Goal: Task Accomplishment & Management: Manage account settings

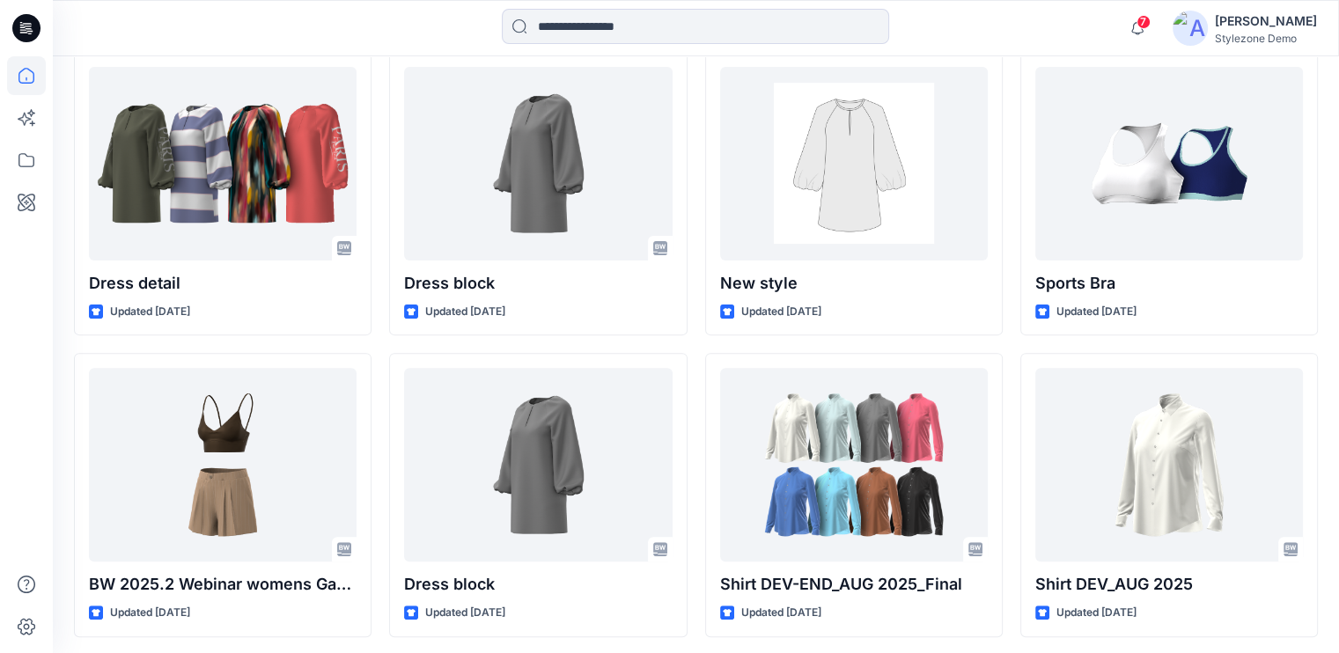
scroll to position [528, 0]
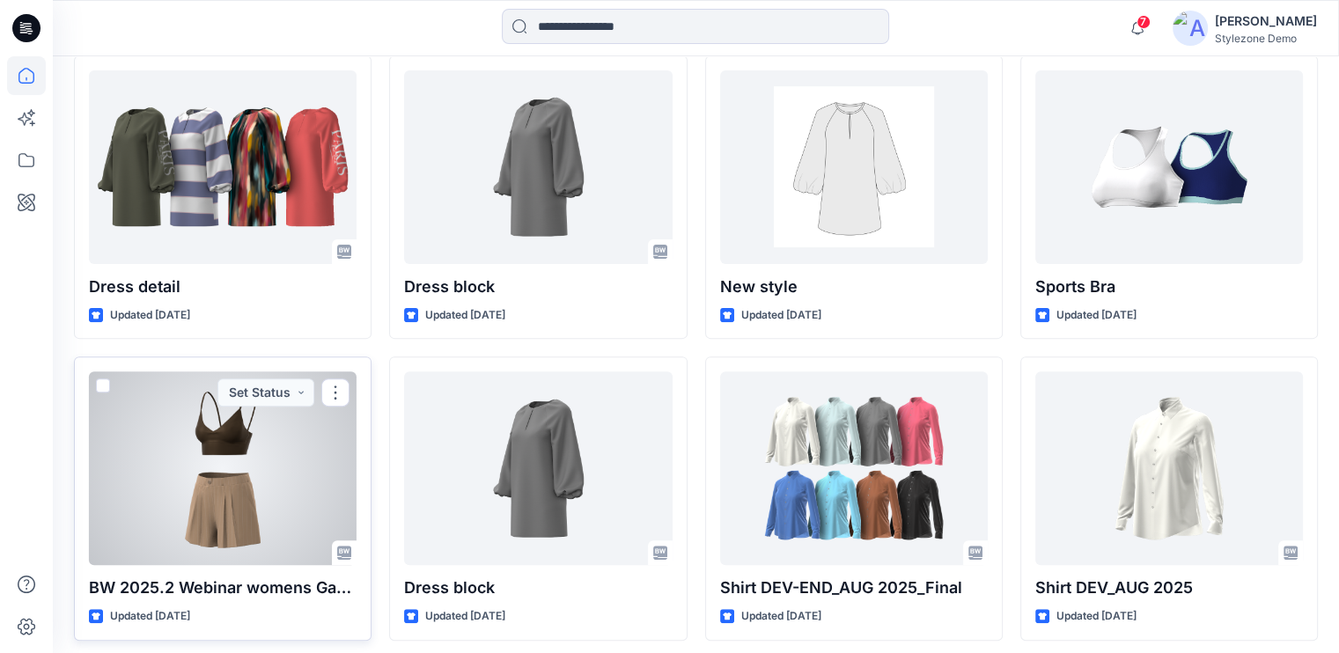
click at [106, 386] on span at bounding box center [103, 385] width 14 height 14
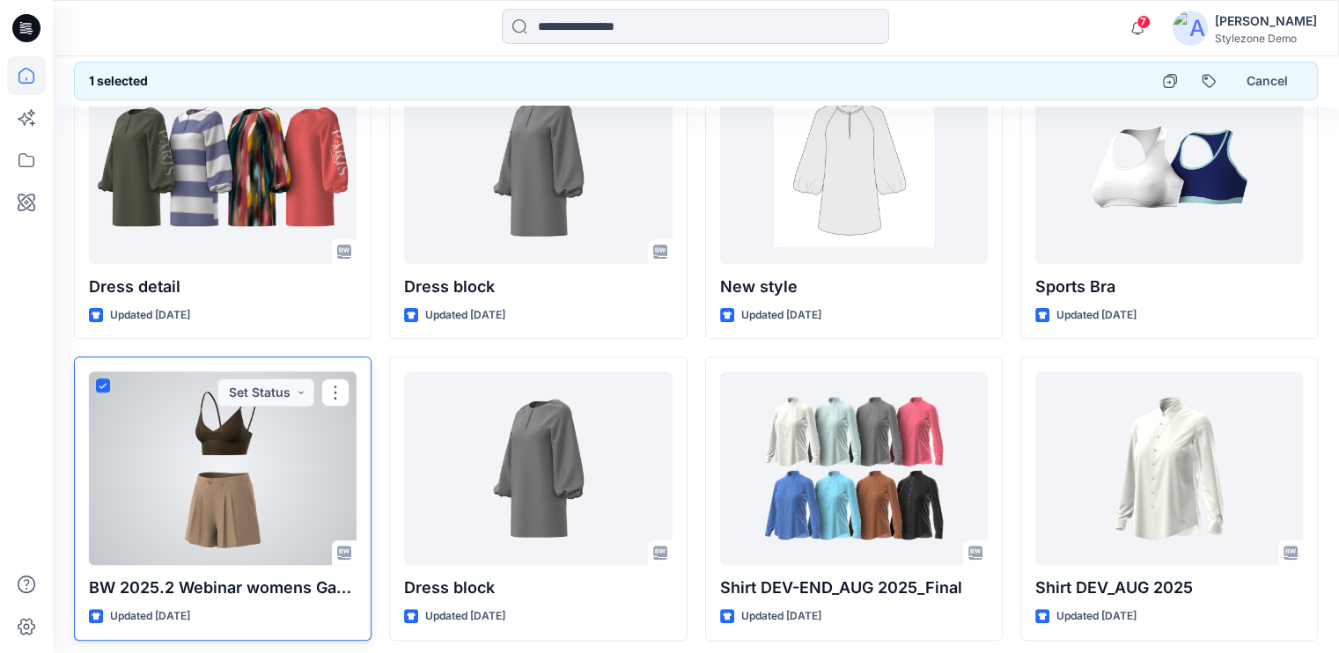
scroll to position [527, 0]
click at [106, 386] on icon at bounding box center [103, 387] width 8 height 6
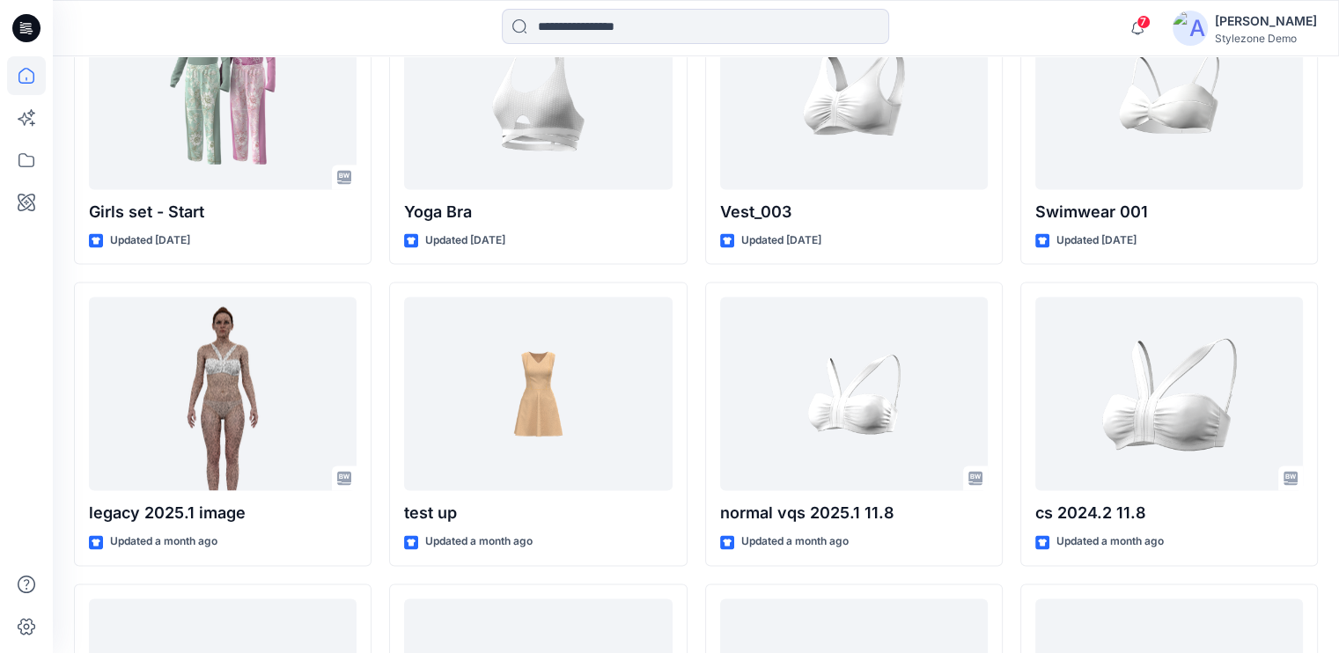
scroll to position [2419, 0]
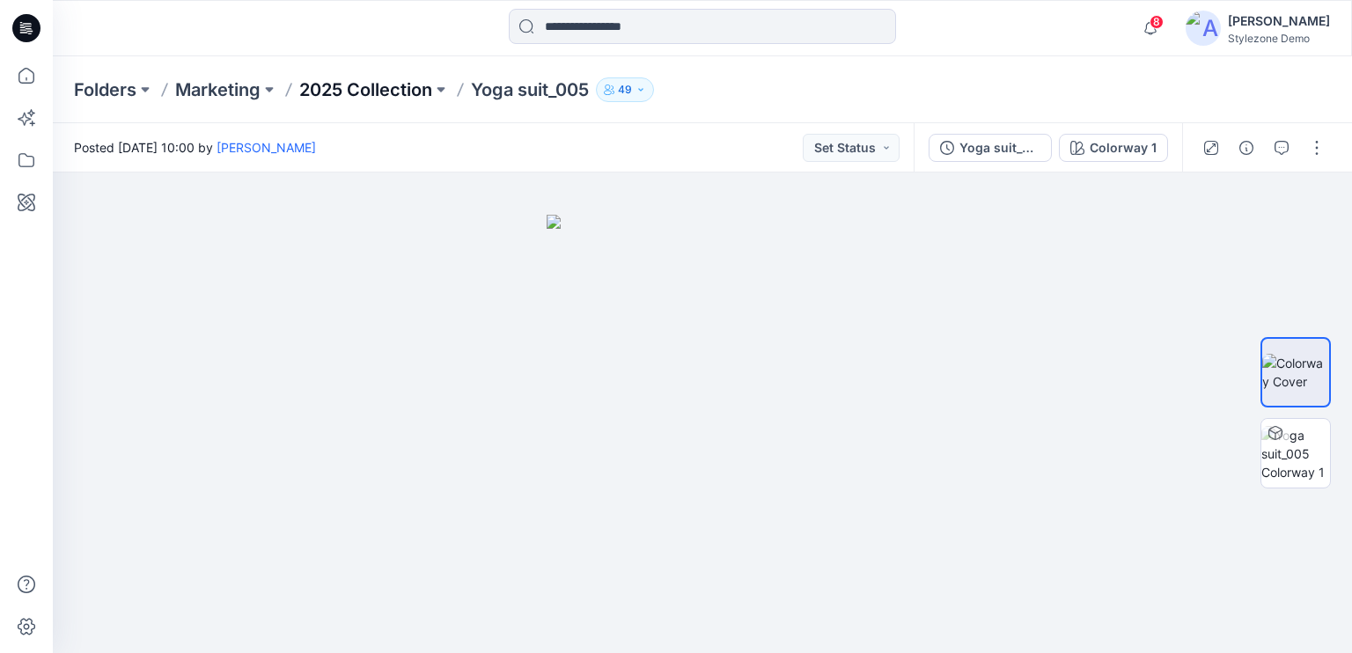
click at [364, 94] on p "2025 Collection" at bounding box center [365, 89] width 133 height 25
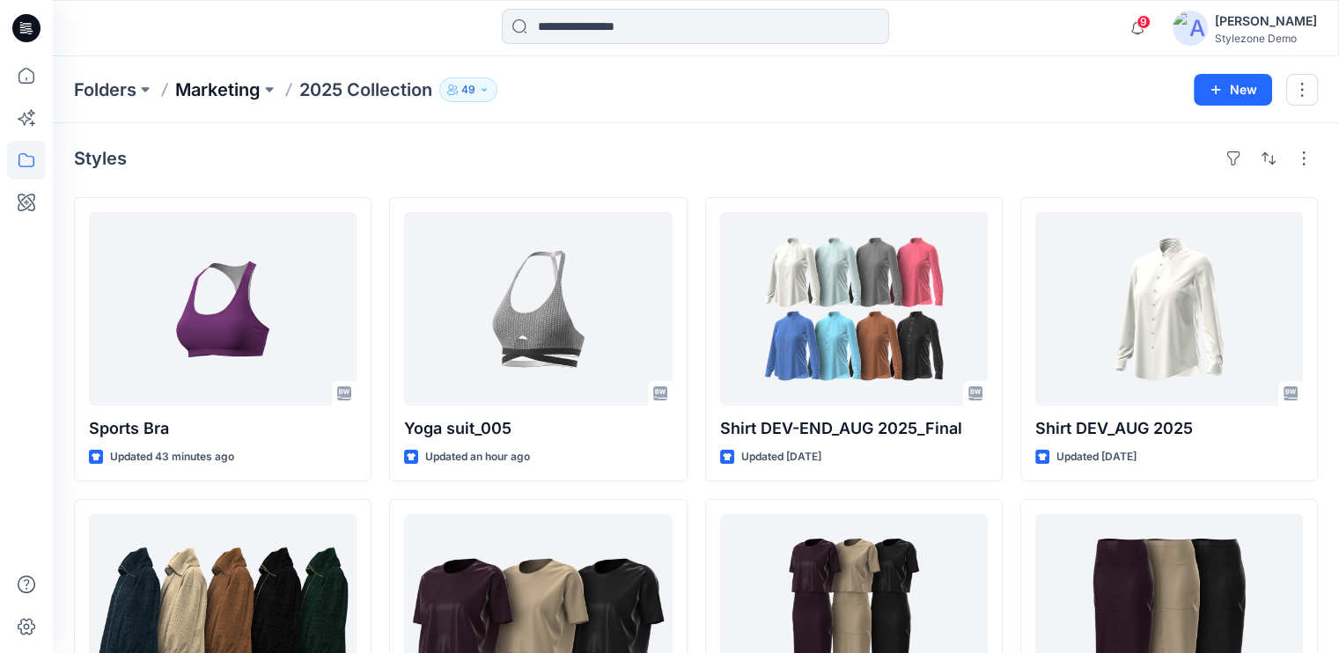
click at [206, 97] on p "Marketing" at bounding box center [217, 89] width 85 height 25
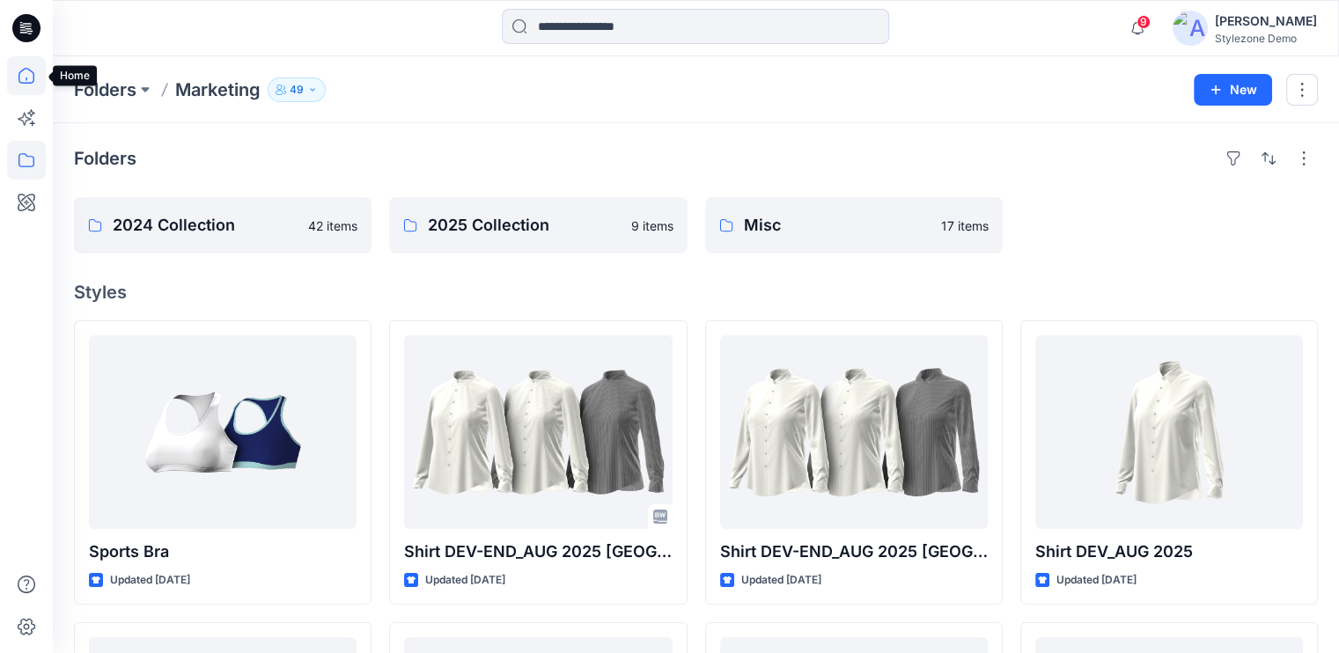
click at [24, 84] on icon at bounding box center [26, 75] width 39 height 39
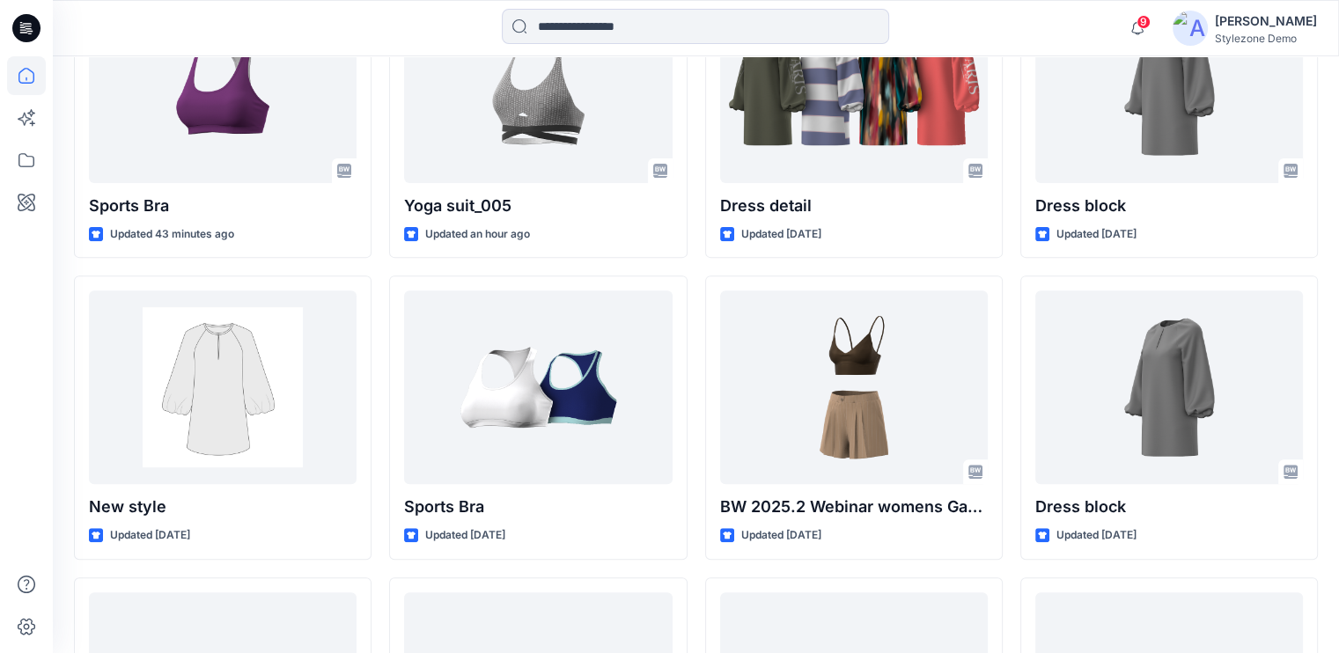
scroll to position [616, 0]
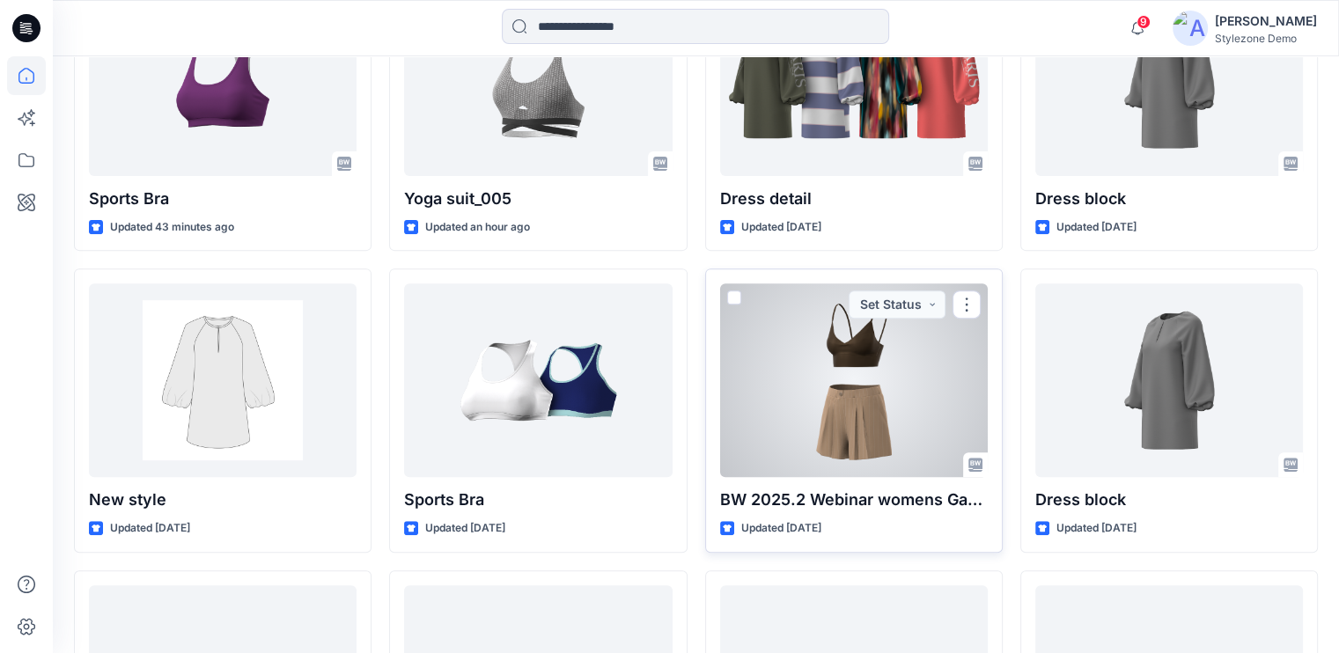
click at [839, 345] on div at bounding box center [854, 380] width 268 height 194
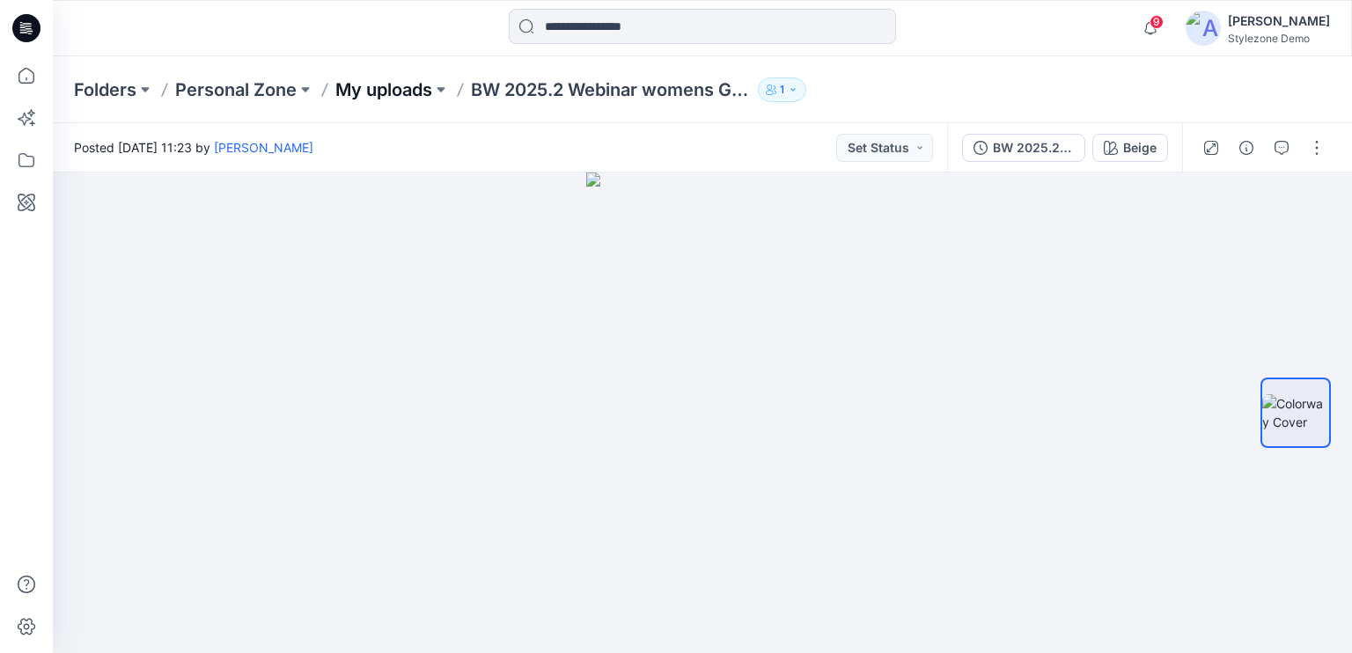
click at [396, 93] on p "My uploads" at bounding box center [383, 89] width 97 height 25
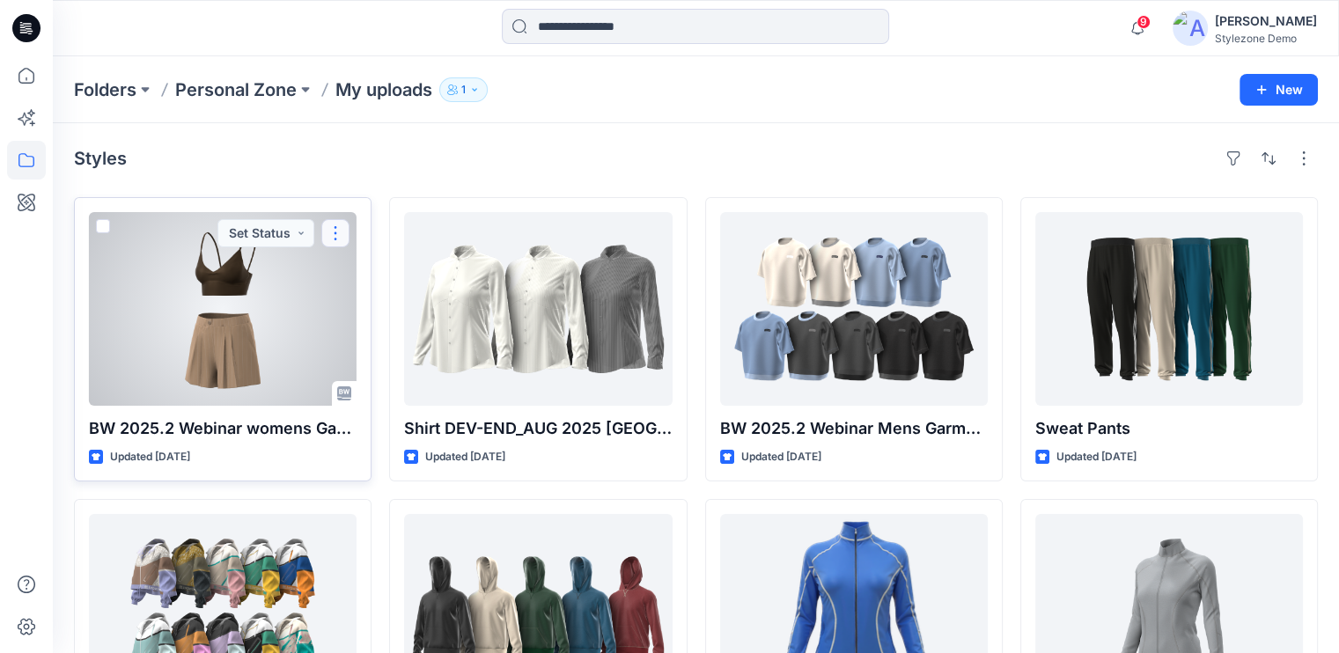
click at [334, 231] on button "button" at bounding box center [335, 233] width 28 height 28
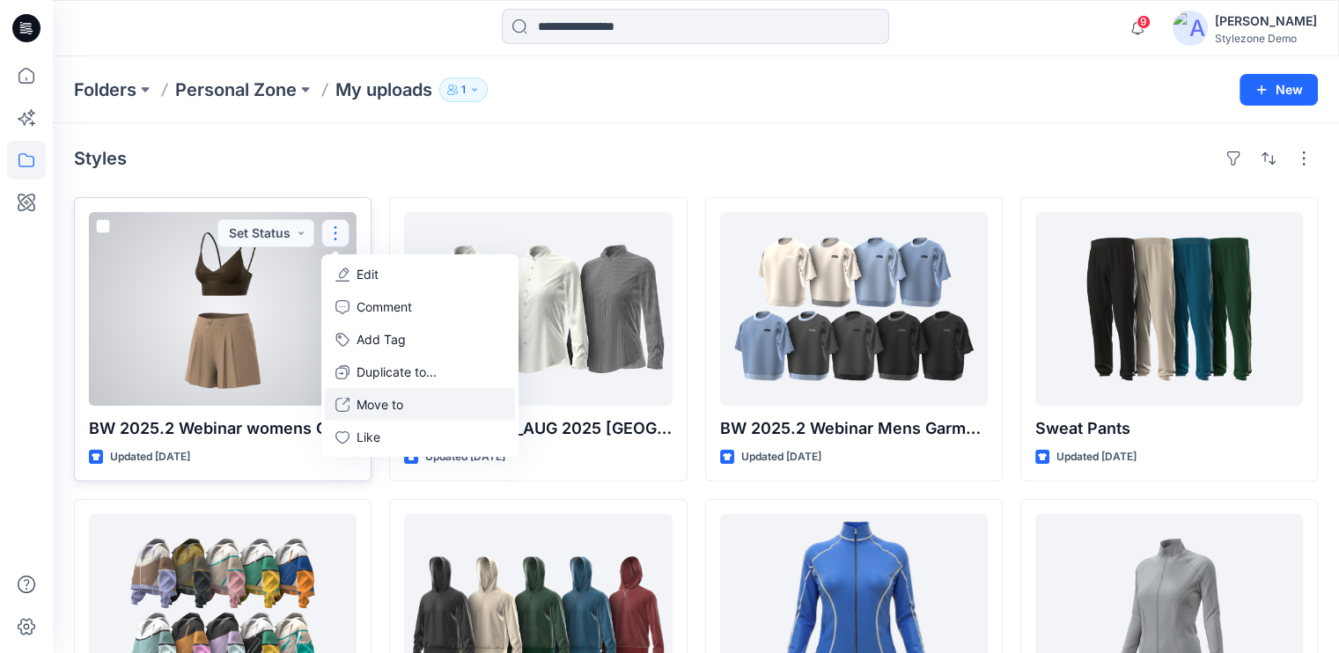
click at [395, 405] on p "Move to" at bounding box center [379, 404] width 47 height 18
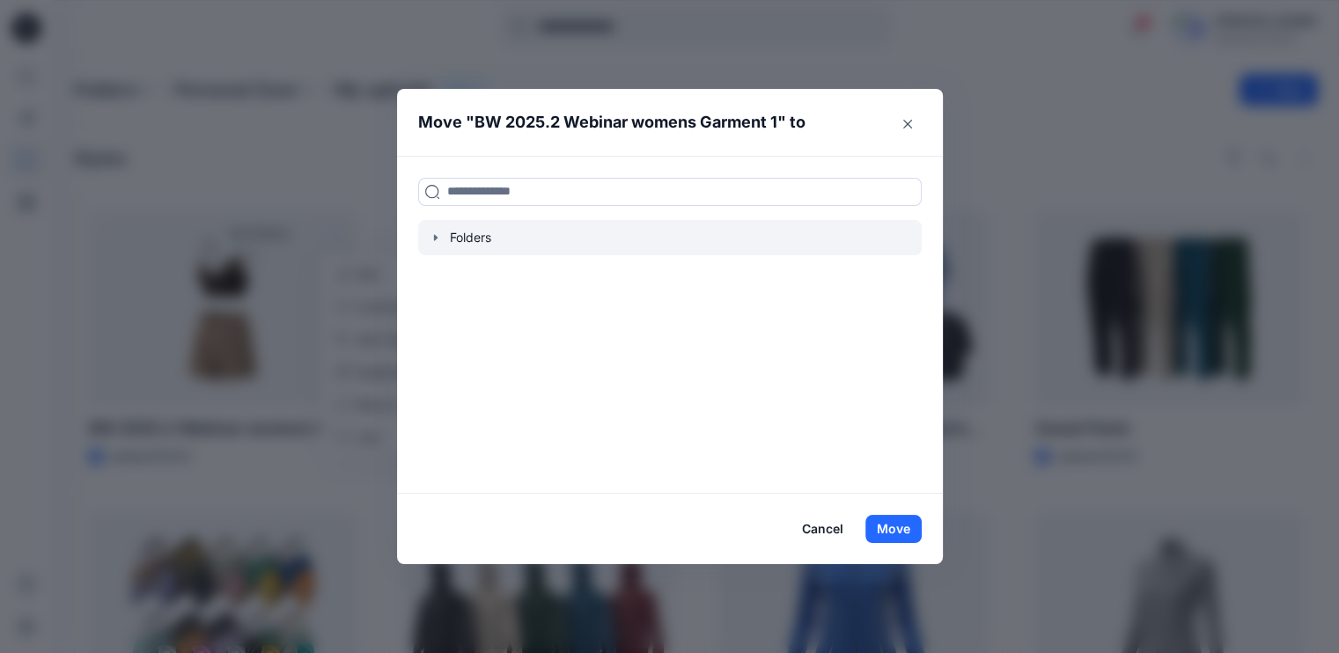
click at [503, 242] on div at bounding box center [669, 237] width 503 height 35
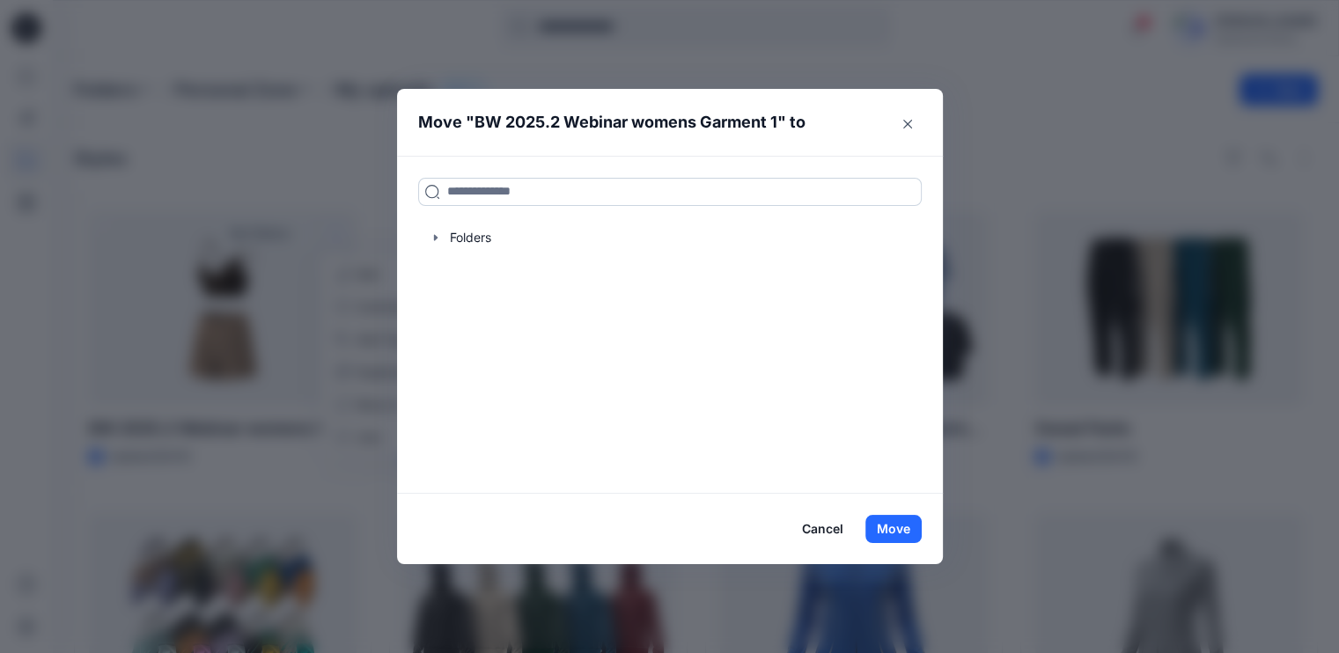
click at [468, 198] on input at bounding box center [669, 192] width 503 height 28
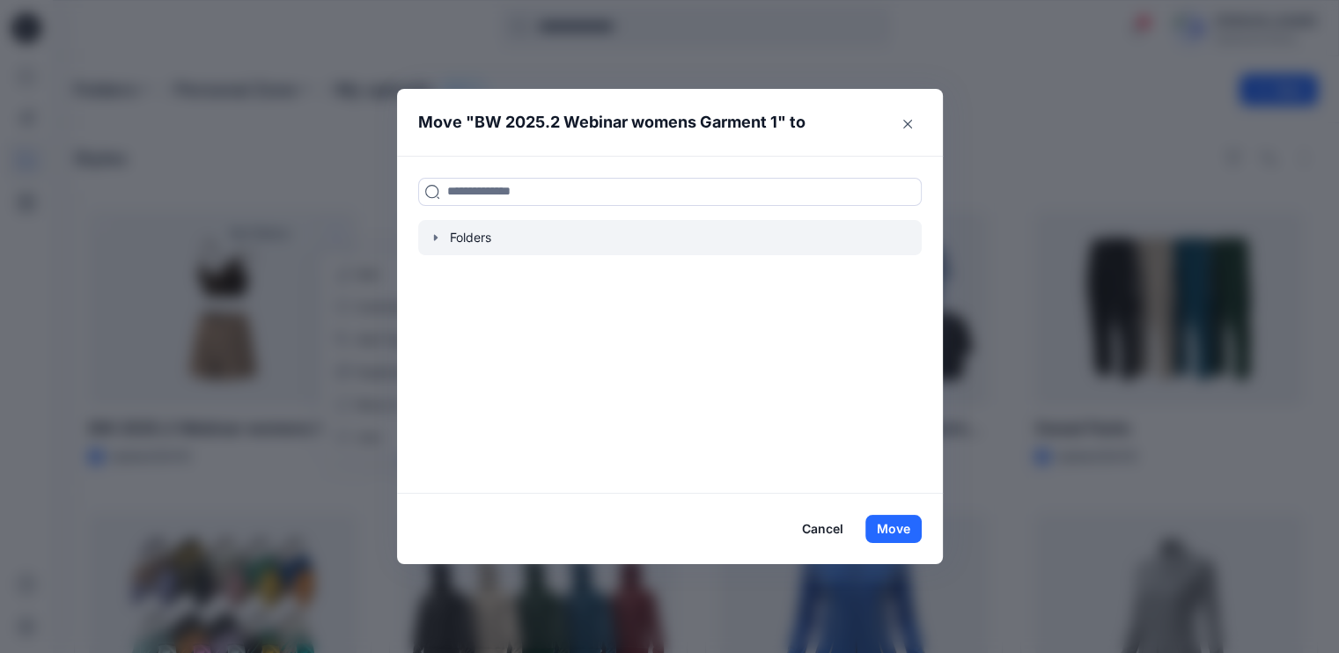
click at [443, 237] on icon "button" at bounding box center [436, 238] width 14 height 14
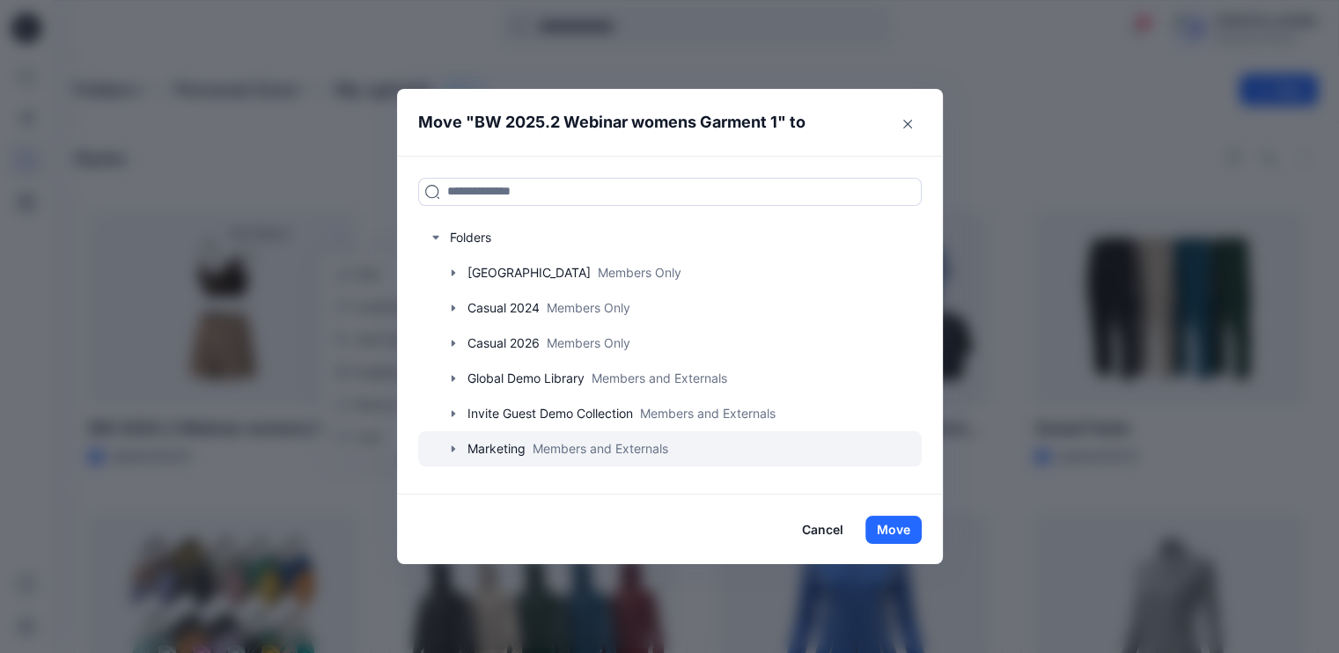
click at [460, 452] on icon "button" at bounding box center [453, 449] width 14 height 14
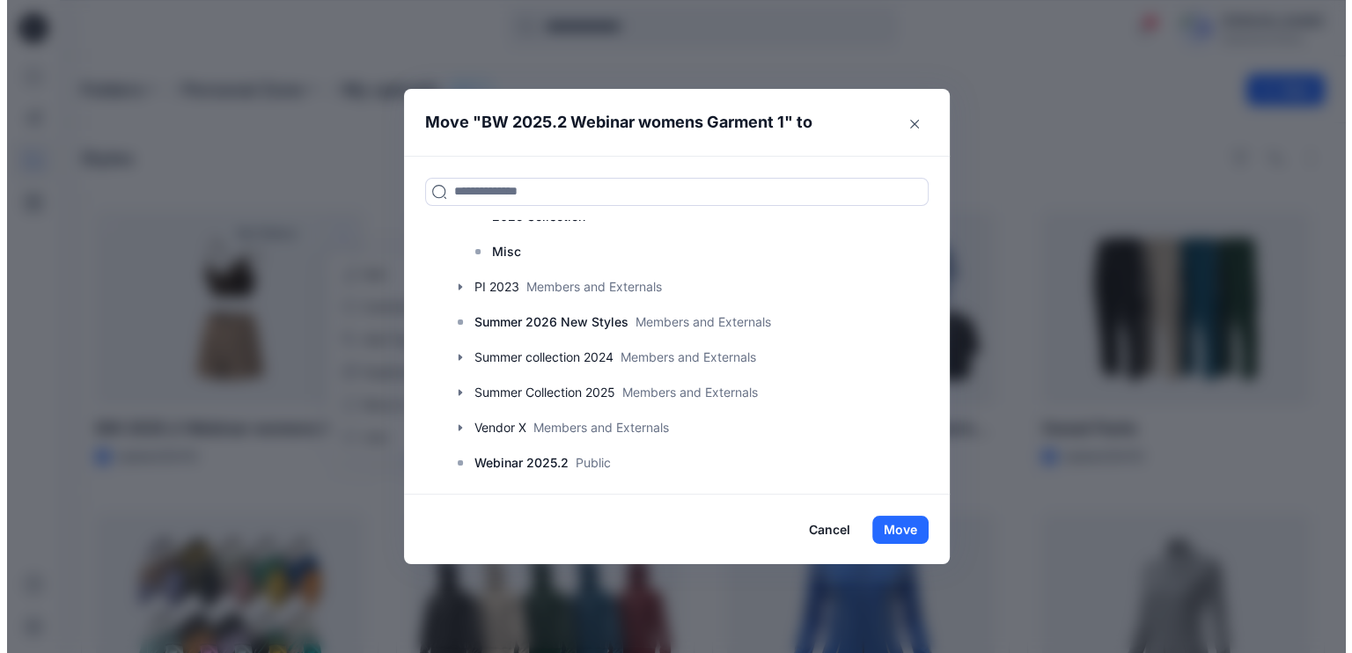
scroll to position [310, 0]
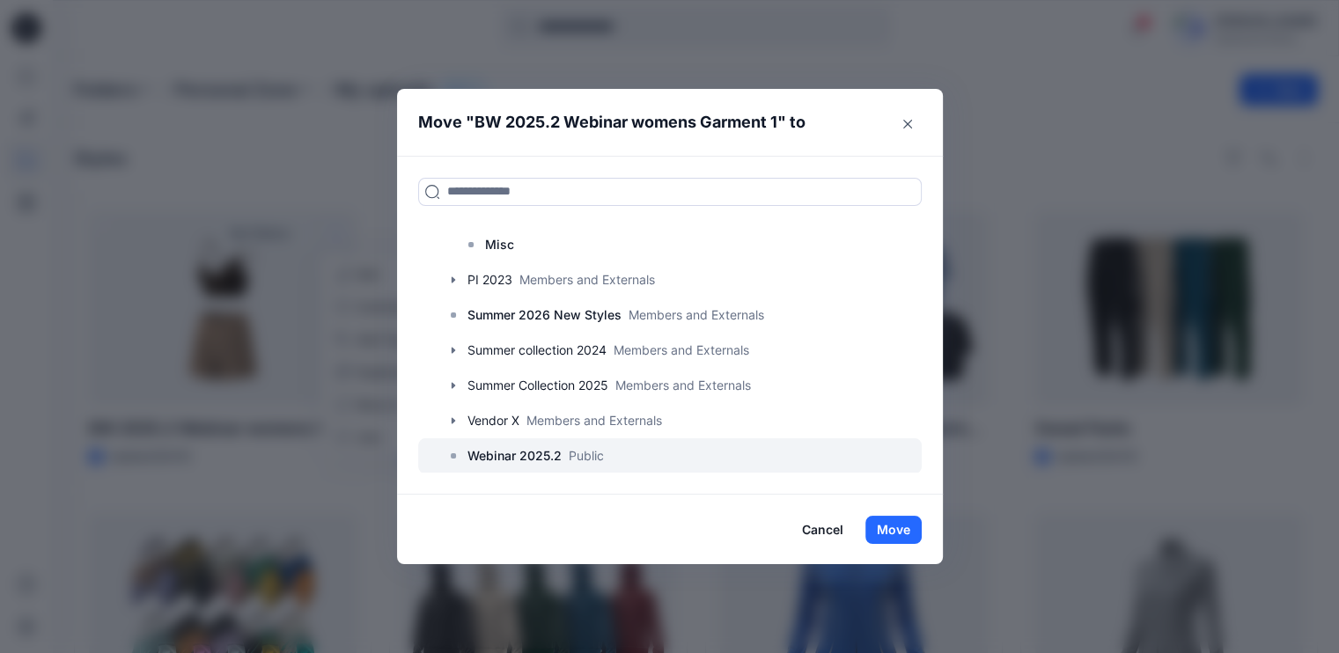
click at [547, 453] on p "Webinar 2025.2" at bounding box center [514, 455] width 94 height 21
click at [481, 452] on p "Webinar 2025.2" at bounding box center [514, 455] width 94 height 21
click at [530, 458] on p "Webinar 2025.2" at bounding box center [514, 455] width 94 height 21
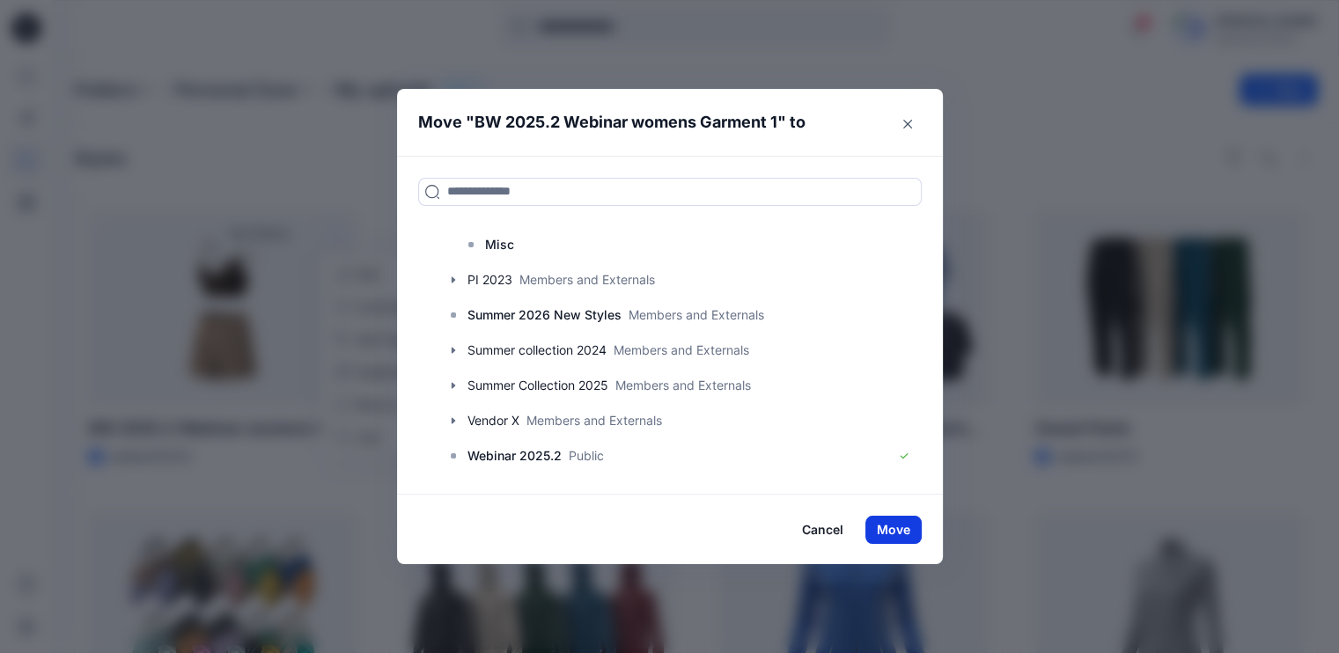
click at [912, 527] on button "Move" at bounding box center [893, 530] width 56 height 28
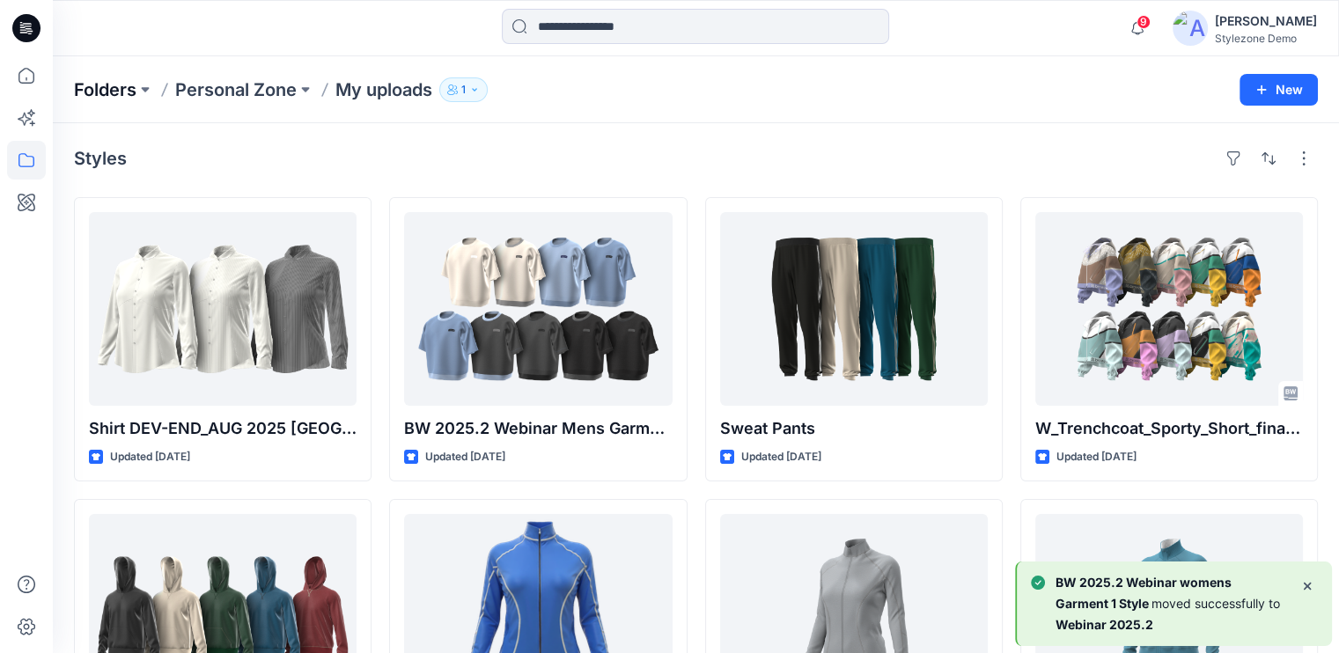
click at [121, 91] on p "Folders" at bounding box center [105, 89] width 62 height 25
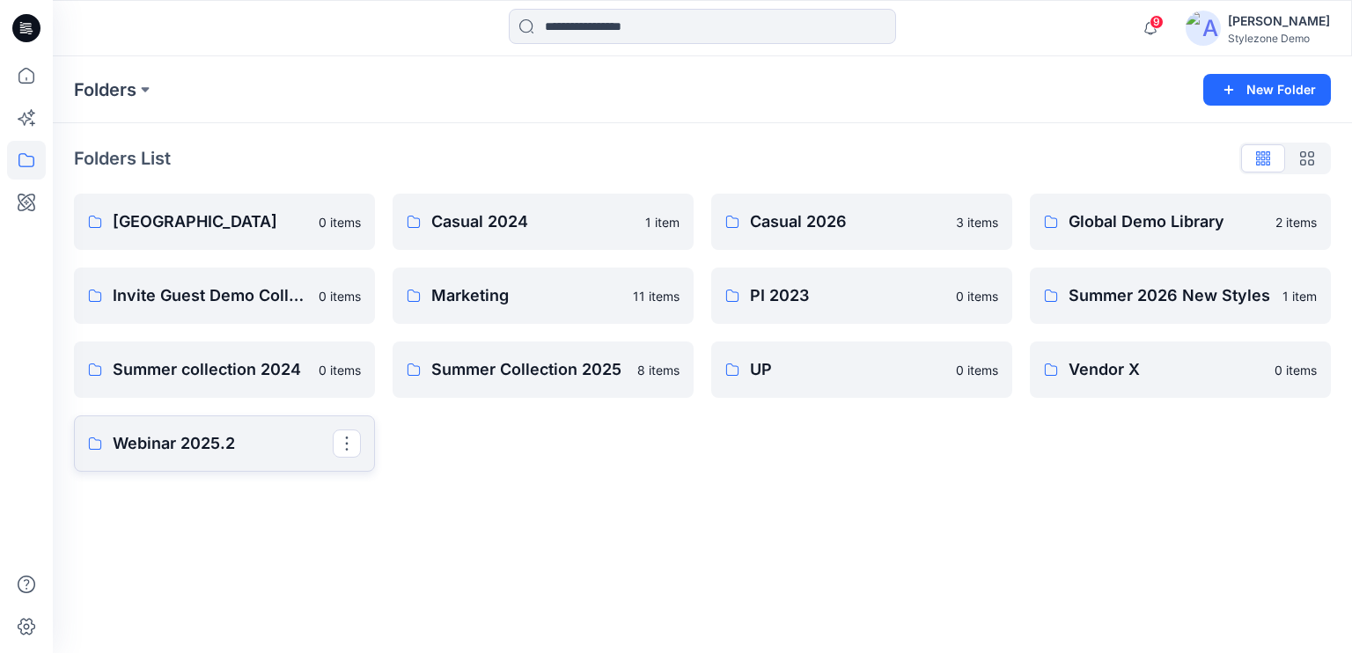
click at [139, 447] on p "Webinar 2025.2" at bounding box center [223, 443] width 220 height 25
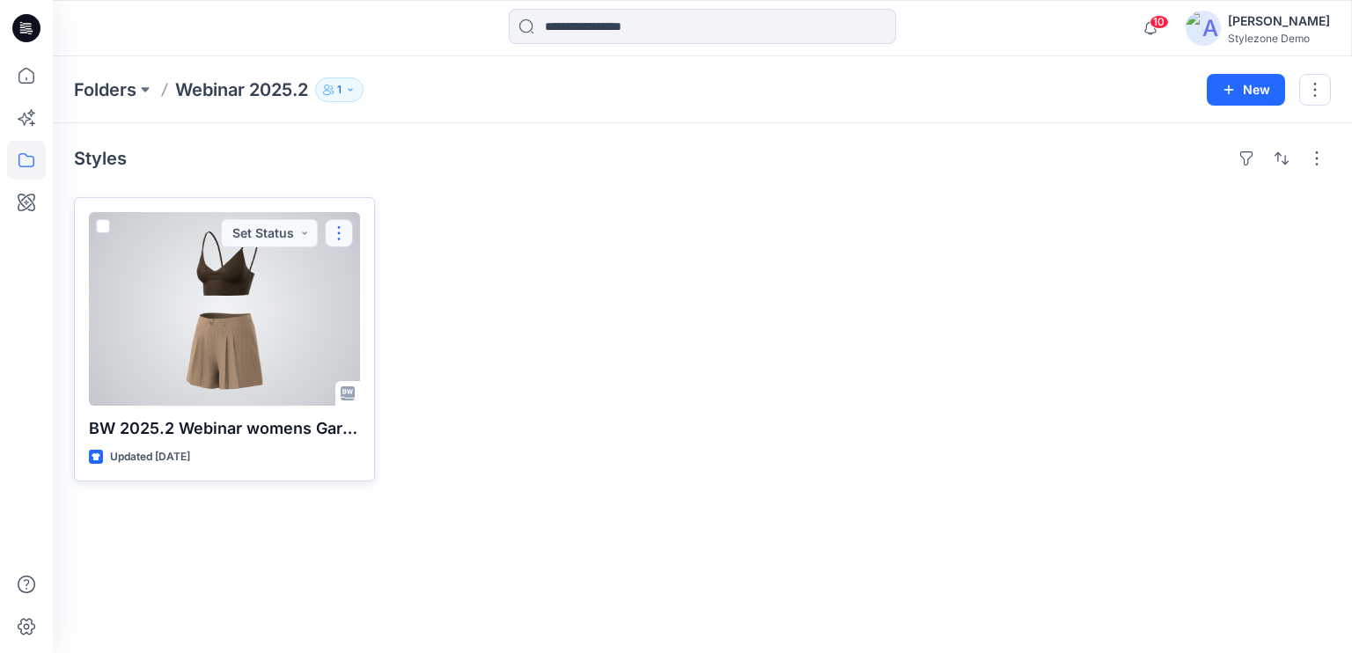
click at [338, 233] on button "button" at bounding box center [339, 233] width 28 height 28
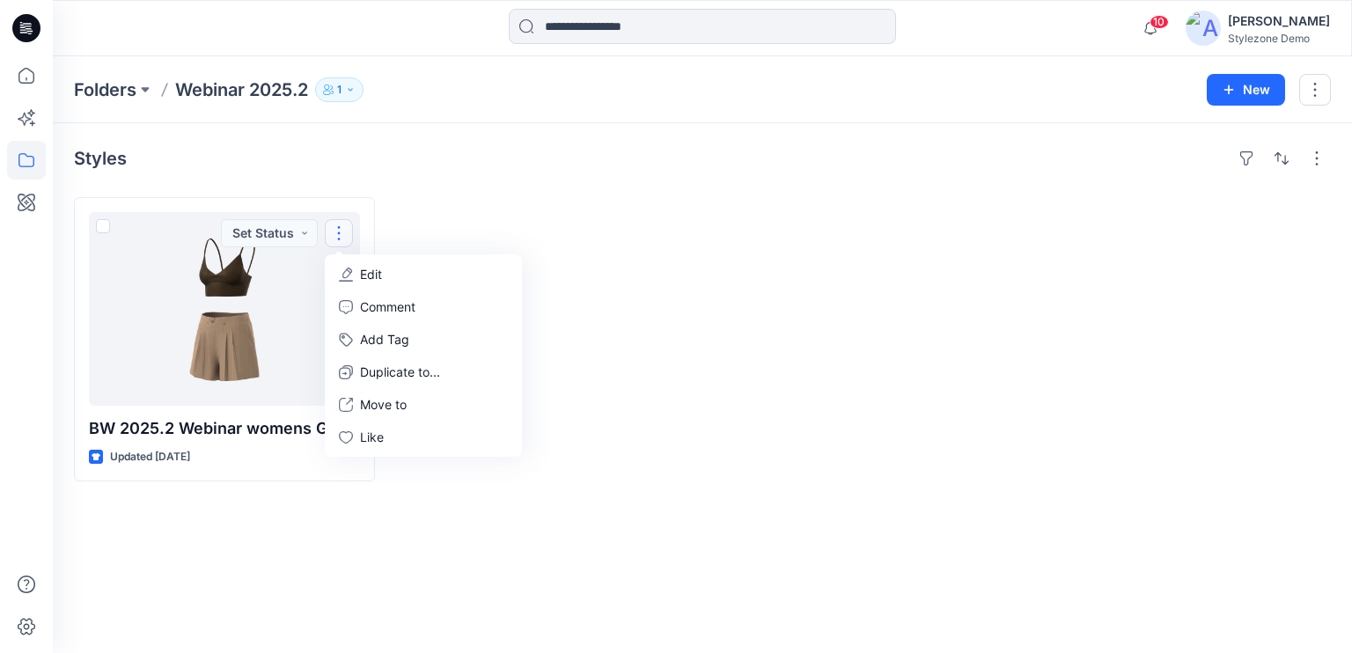
click at [657, 231] on div at bounding box center [543, 339] width 301 height 284
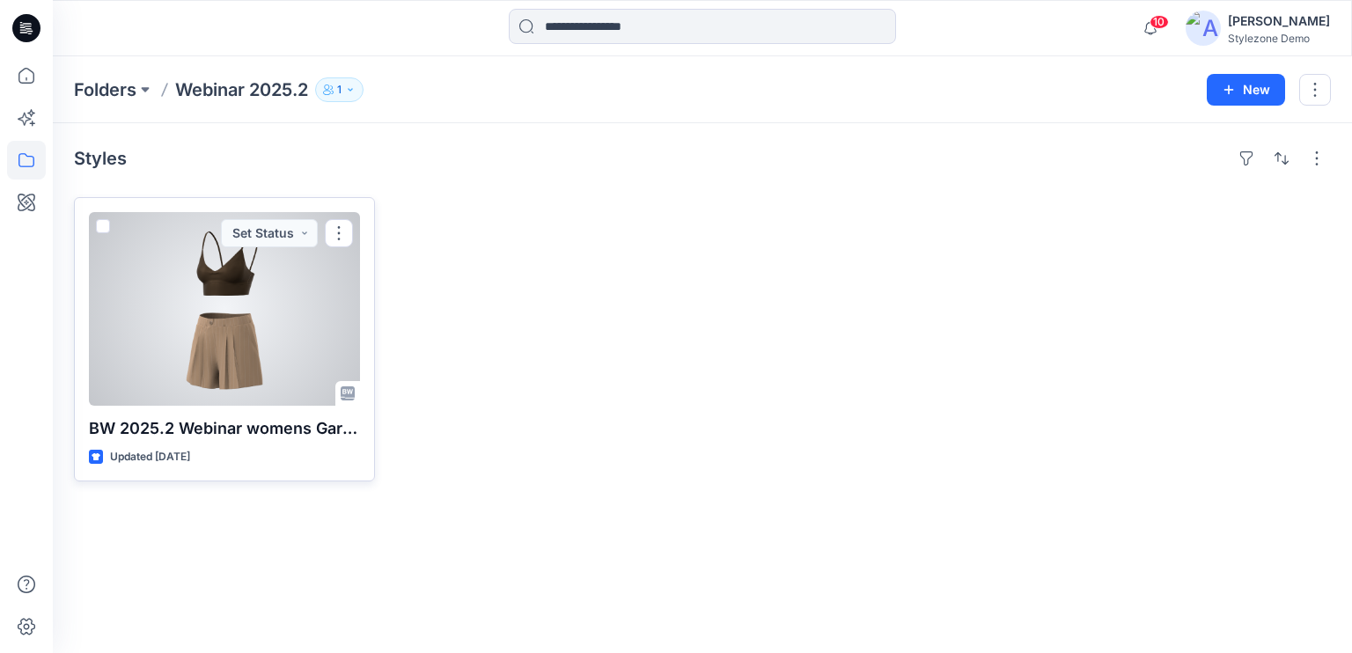
click at [197, 312] on div at bounding box center [224, 309] width 271 height 194
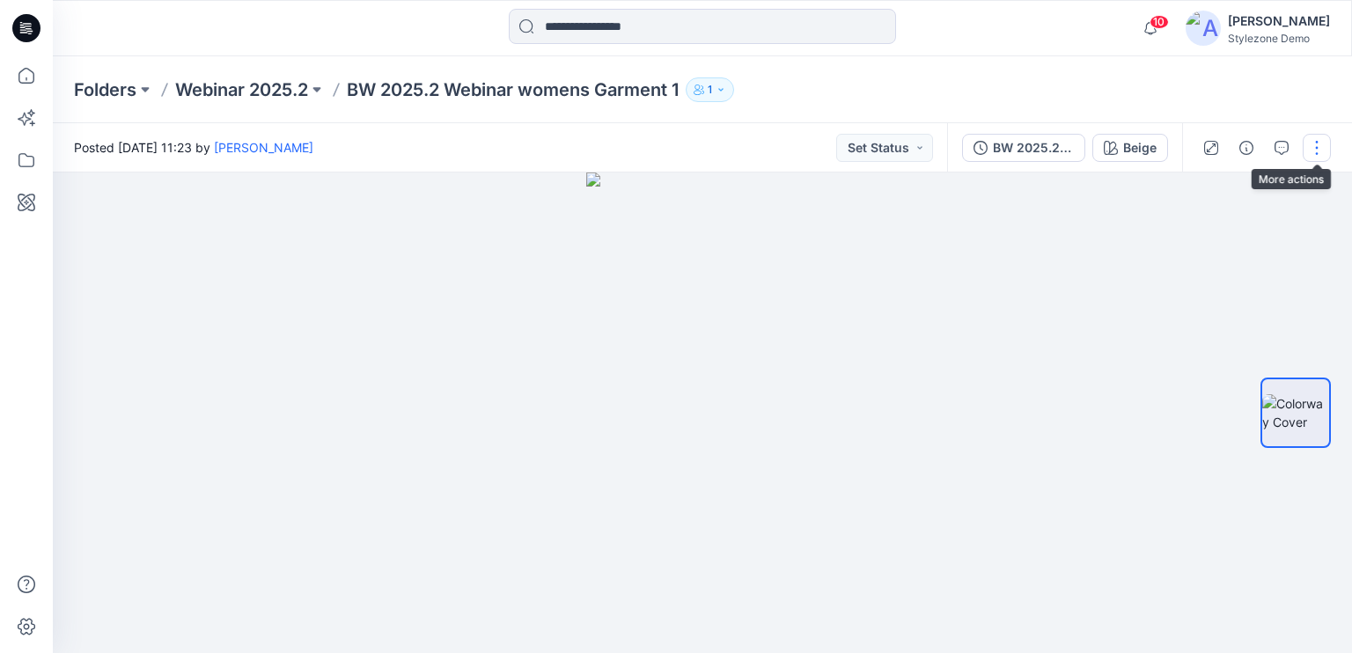
click at [1317, 152] on button "button" at bounding box center [1317, 148] width 28 height 28
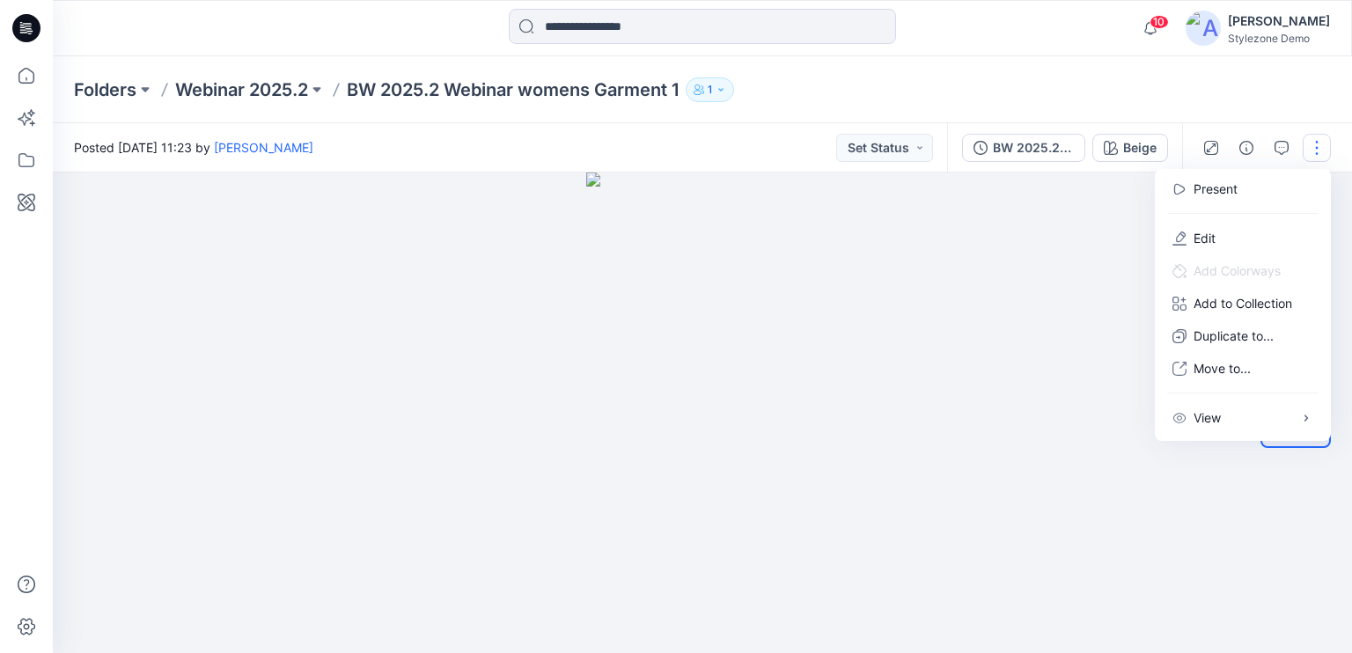
click at [1315, 152] on button "button" at bounding box center [1317, 148] width 28 height 28
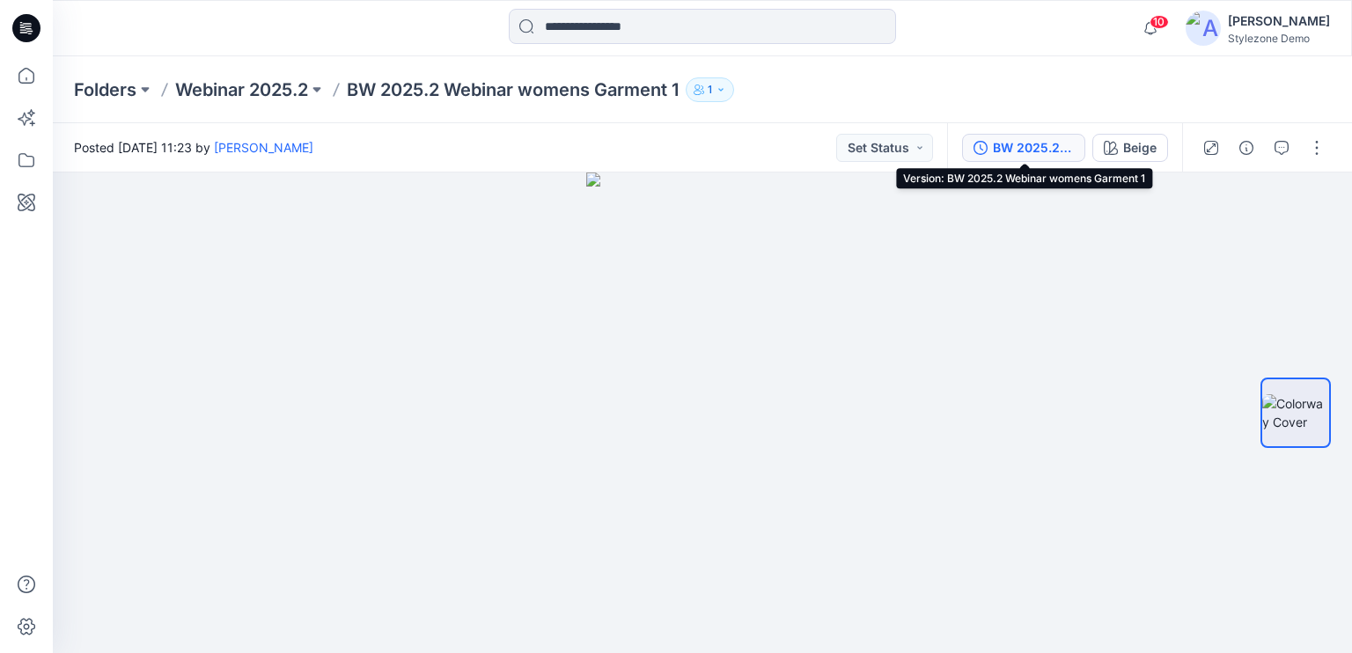
click at [1016, 155] on div "BW 2025.2 Webinar womens Garment 1" at bounding box center [1033, 147] width 81 height 19
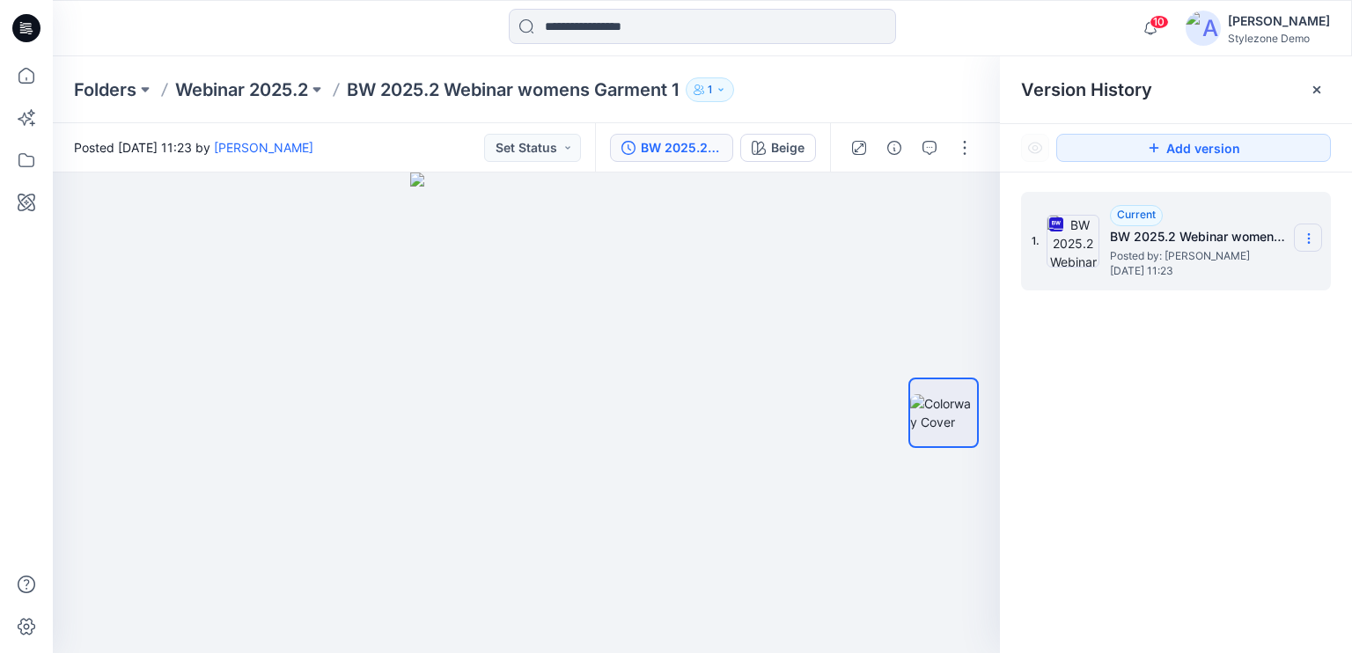
click at [1305, 240] on icon at bounding box center [1309, 238] width 14 height 14
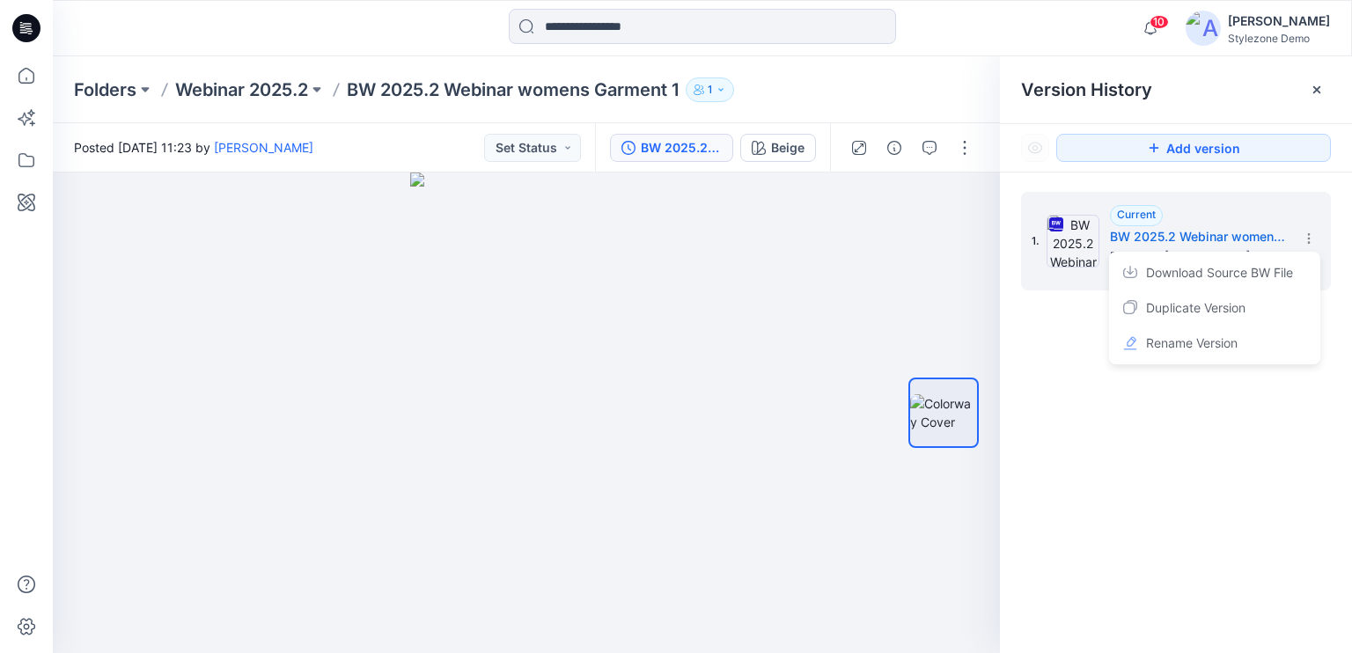
drag, startPoint x: 1296, startPoint y: 459, endPoint x: 1305, endPoint y: 428, distance: 32.0
click at [1297, 458] on div "1. Current BW 2025.2 Webinar womens Garment 1 Posted by: Ronit Segev Tuesday, S…" at bounding box center [1176, 426] width 352 height 506
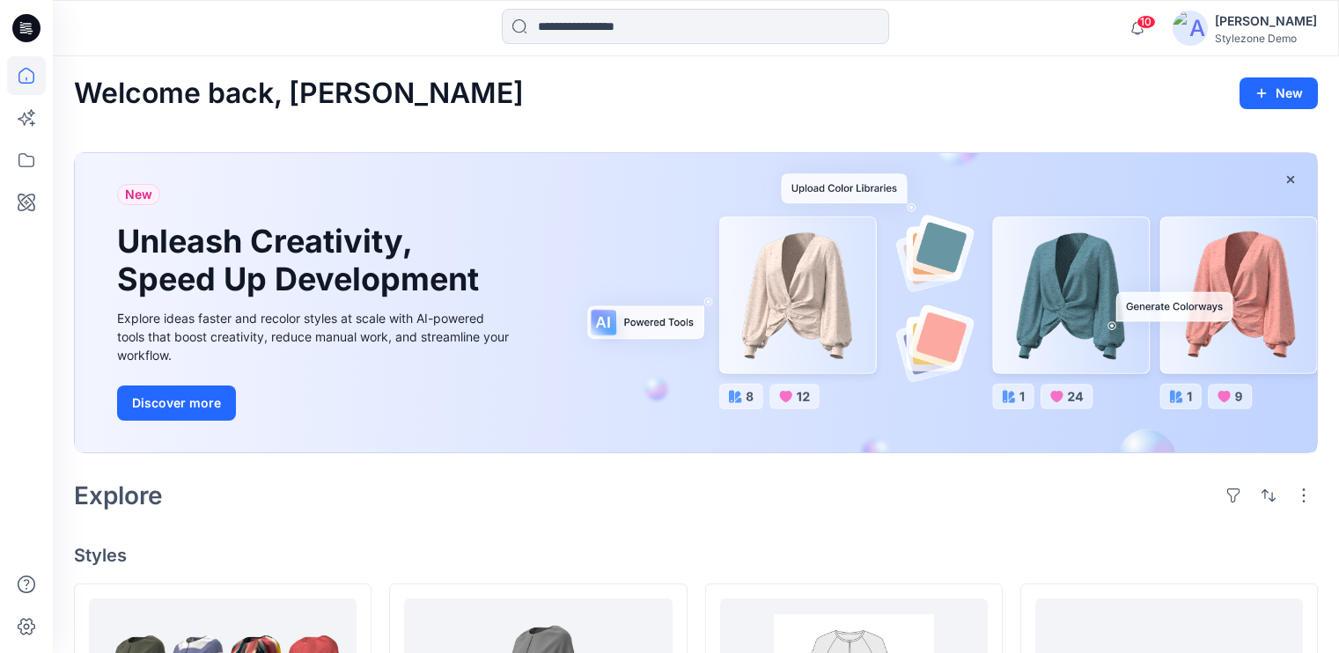
scroll to position [2419, 0]
